Goal: Check status

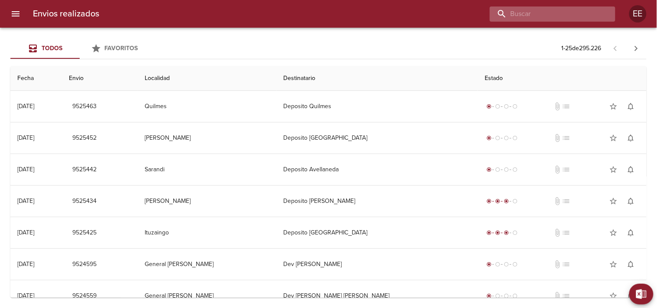
click at [577, 7] on input "buscar" at bounding box center [545, 13] width 111 height 15
paste input "[PERSON_NAME]"
type input "[PERSON_NAME]"
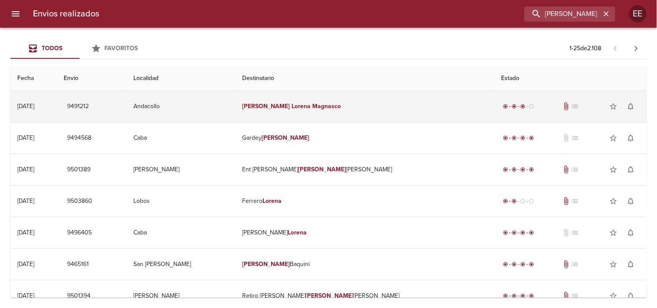
click at [338, 97] on td "[PERSON_NAME]" at bounding box center [365, 106] width 260 height 31
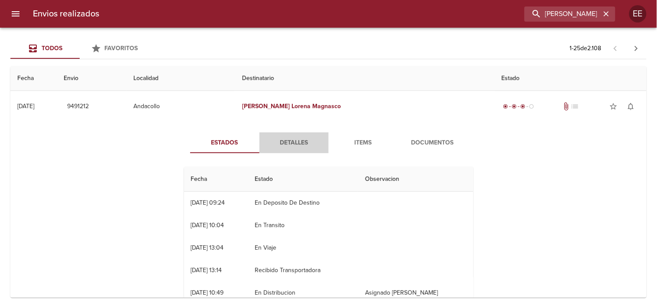
click at [288, 144] on span "Detalles" at bounding box center [294, 143] width 59 height 11
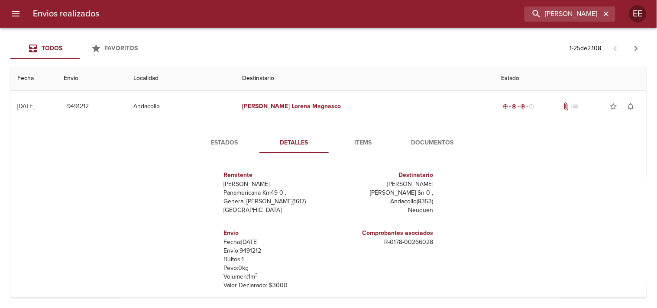
click at [244, 253] on p "Envío: 9491212" at bounding box center [274, 251] width 101 height 9
copy p "9491212"
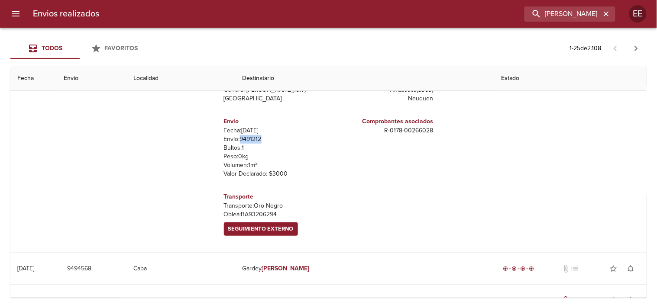
scroll to position [102, 0]
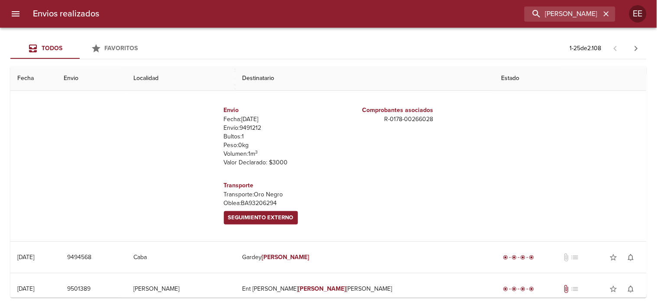
click at [242, 204] on p "[PERSON_NAME]: BA93206294" at bounding box center [274, 203] width 101 height 9
copy p "BA93206294"
click at [243, 218] on span "Seguimiento Externo" at bounding box center [260, 218] width 65 height 10
